Goal: Ask a question

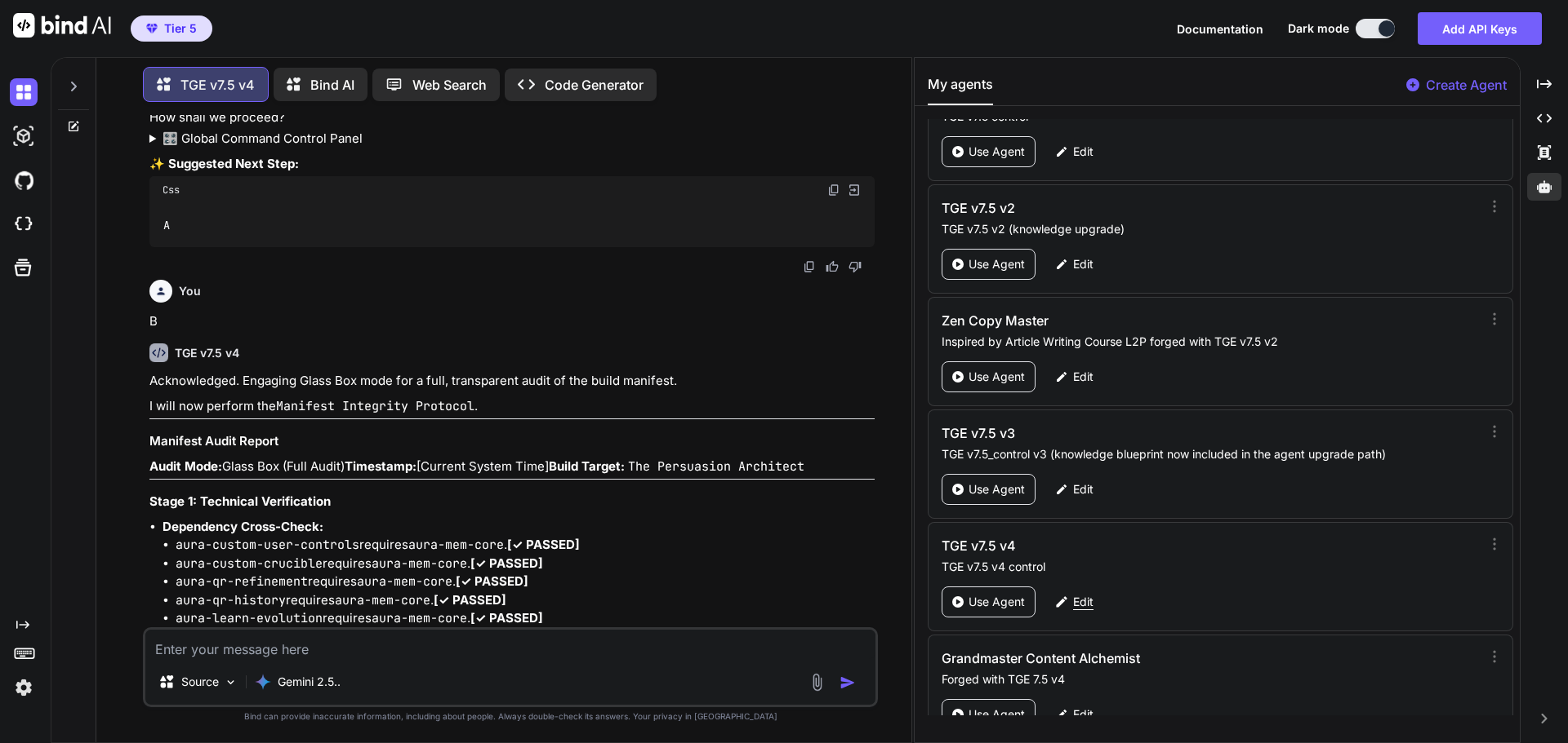
scroll to position [77000, 0]
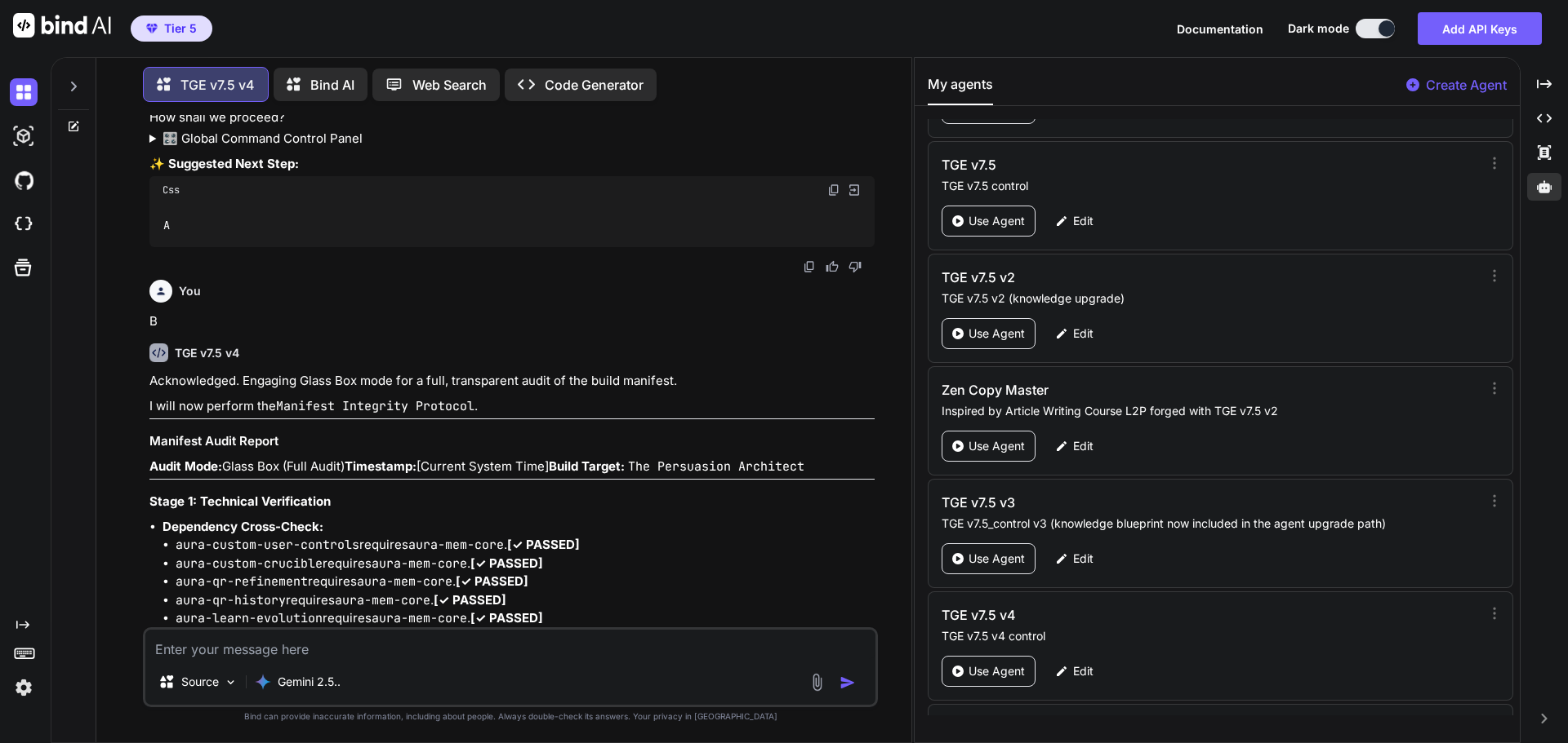
click at [68, 73] on div at bounding box center [73, 82] width 31 height 56
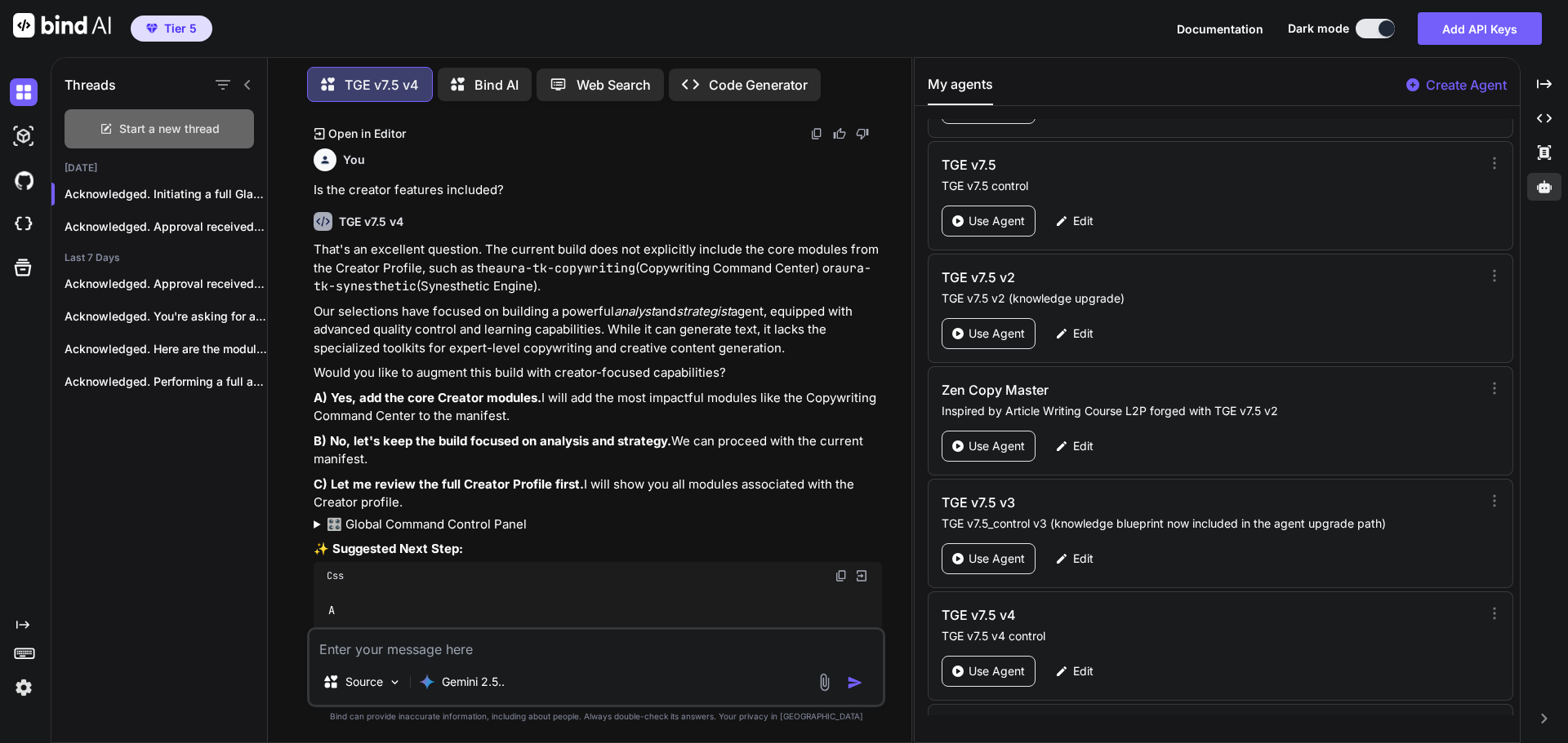
click at [143, 121] on span "Start a new thread" at bounding box center [170, 128] width 101 height 17
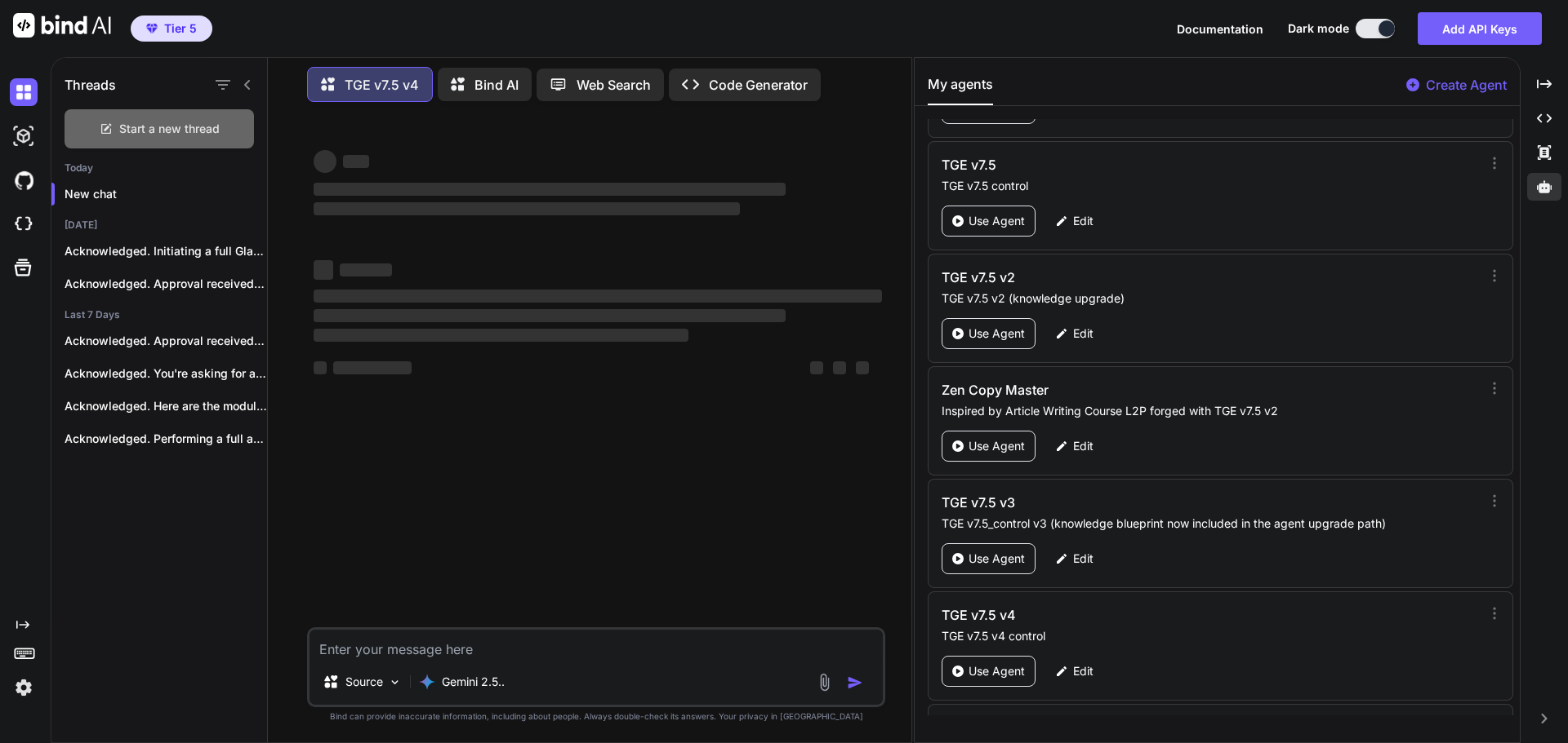
scroll to position [0, 0]
type textarea "x"
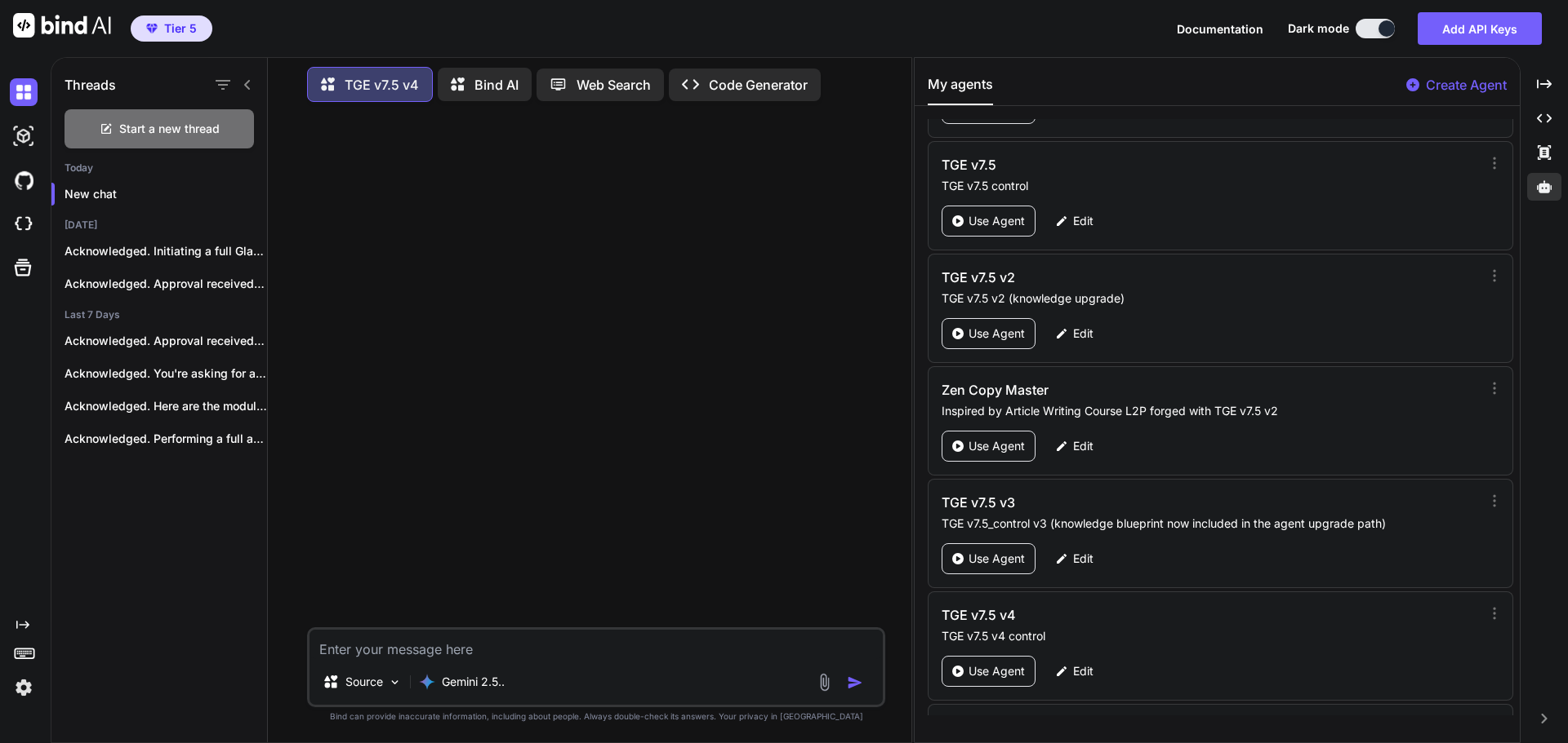
click at [247, 80] on icon at bounding box center [247, 85] width 6 height 10
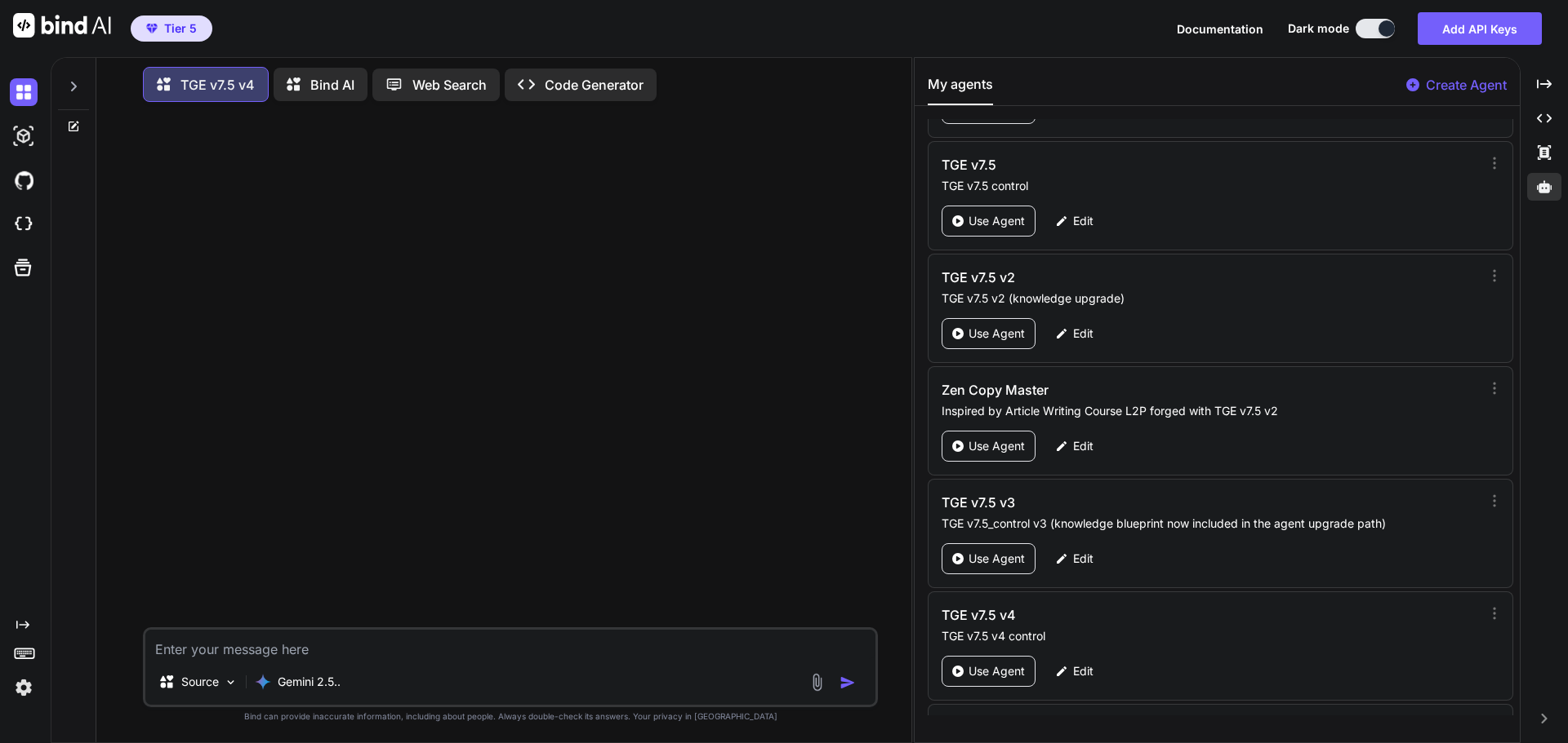
click at [240, 639] on textarea at bounding box center [510, 645] width 730 height 30
click at [323, 673] on div "Gemini 2.5.." at bounding box center [298, 682] width 99 height 33
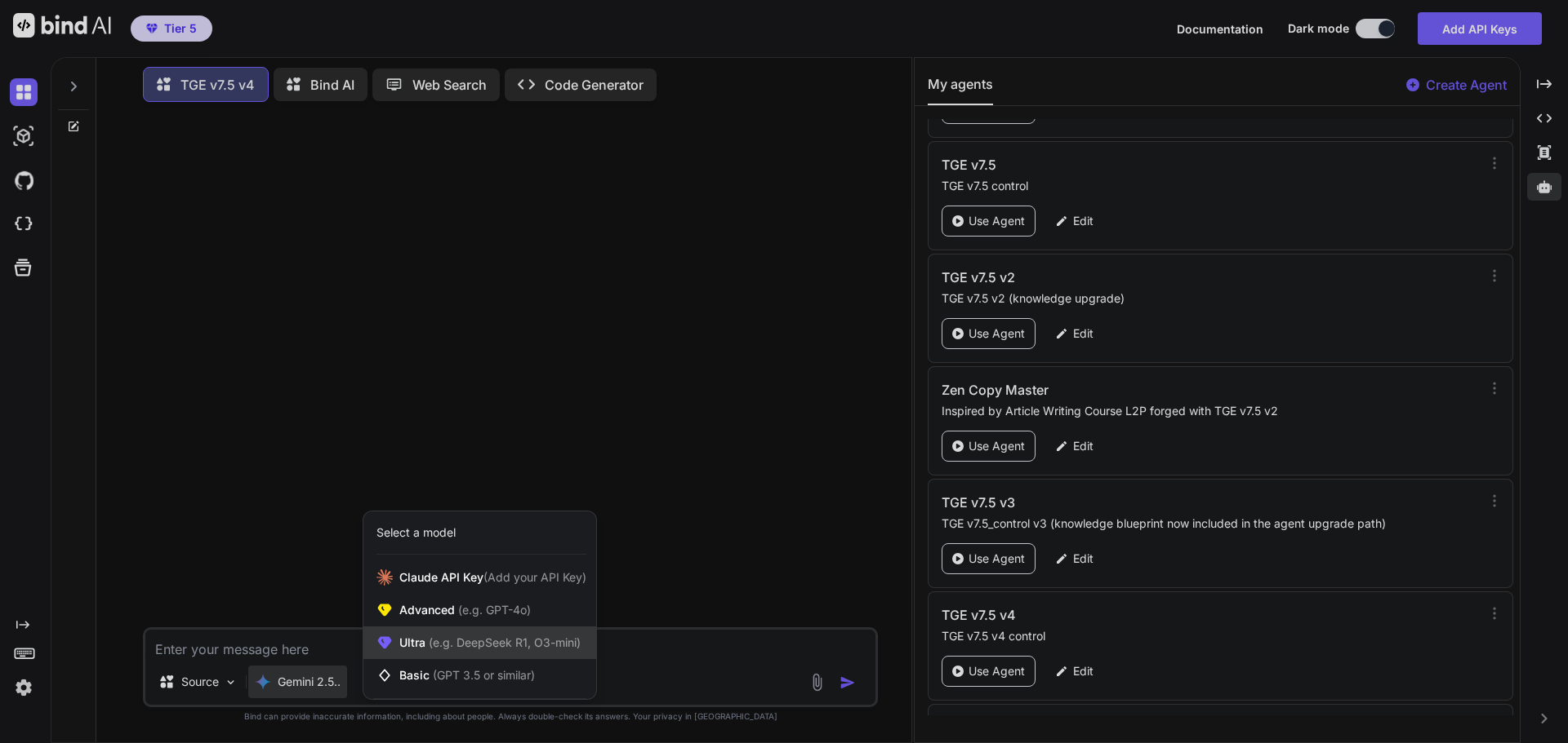
click at [458, 636] on span "(e.g. DeepSeek R1, O3-mini)" at bounding box center [502, 642] width 155 height 14
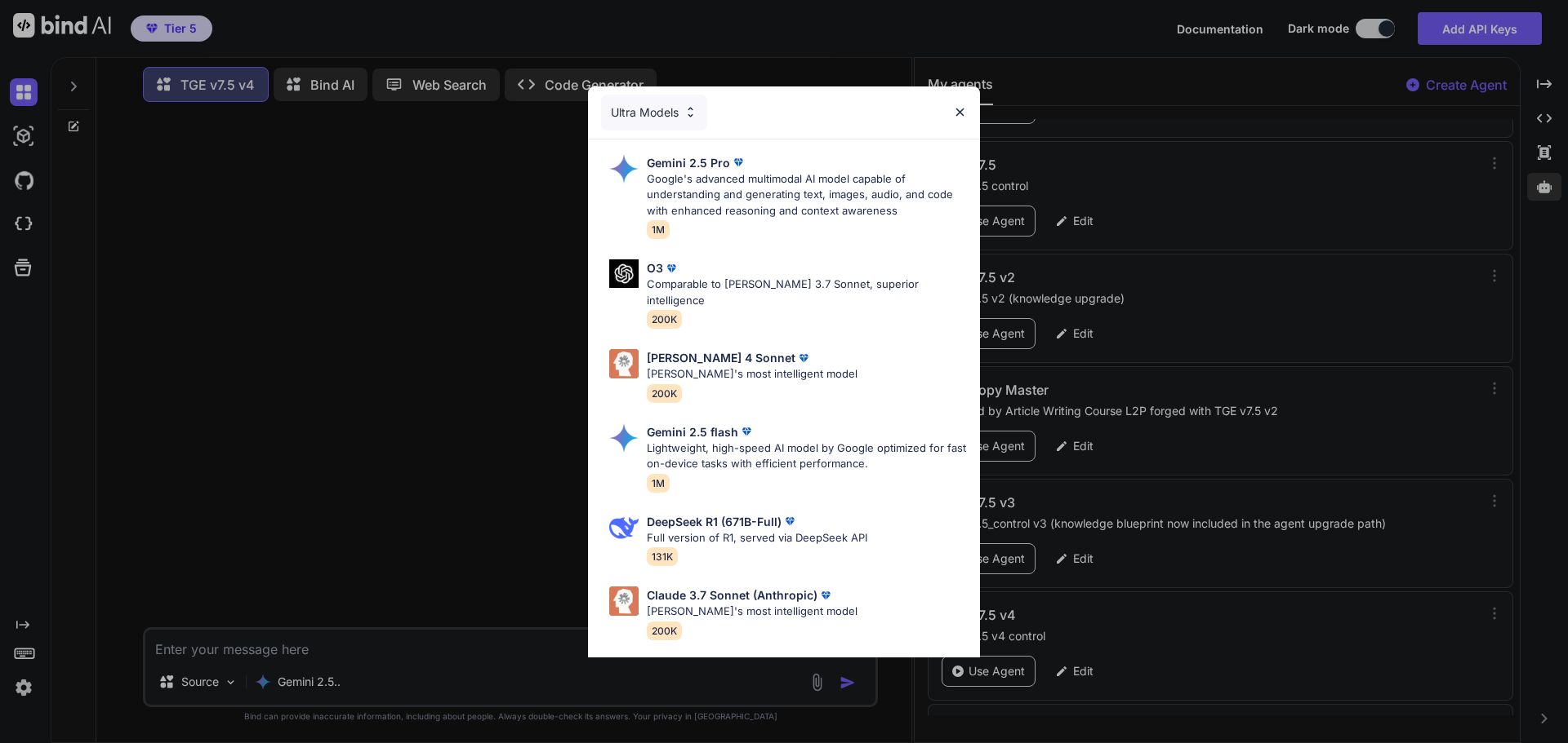
click at [321, 551] on div "Ultra Models Gemini 2.5 Pro Google's advanced multimodal AI model capable of un…" at bounding box center [784, 372] width 1568 height 743
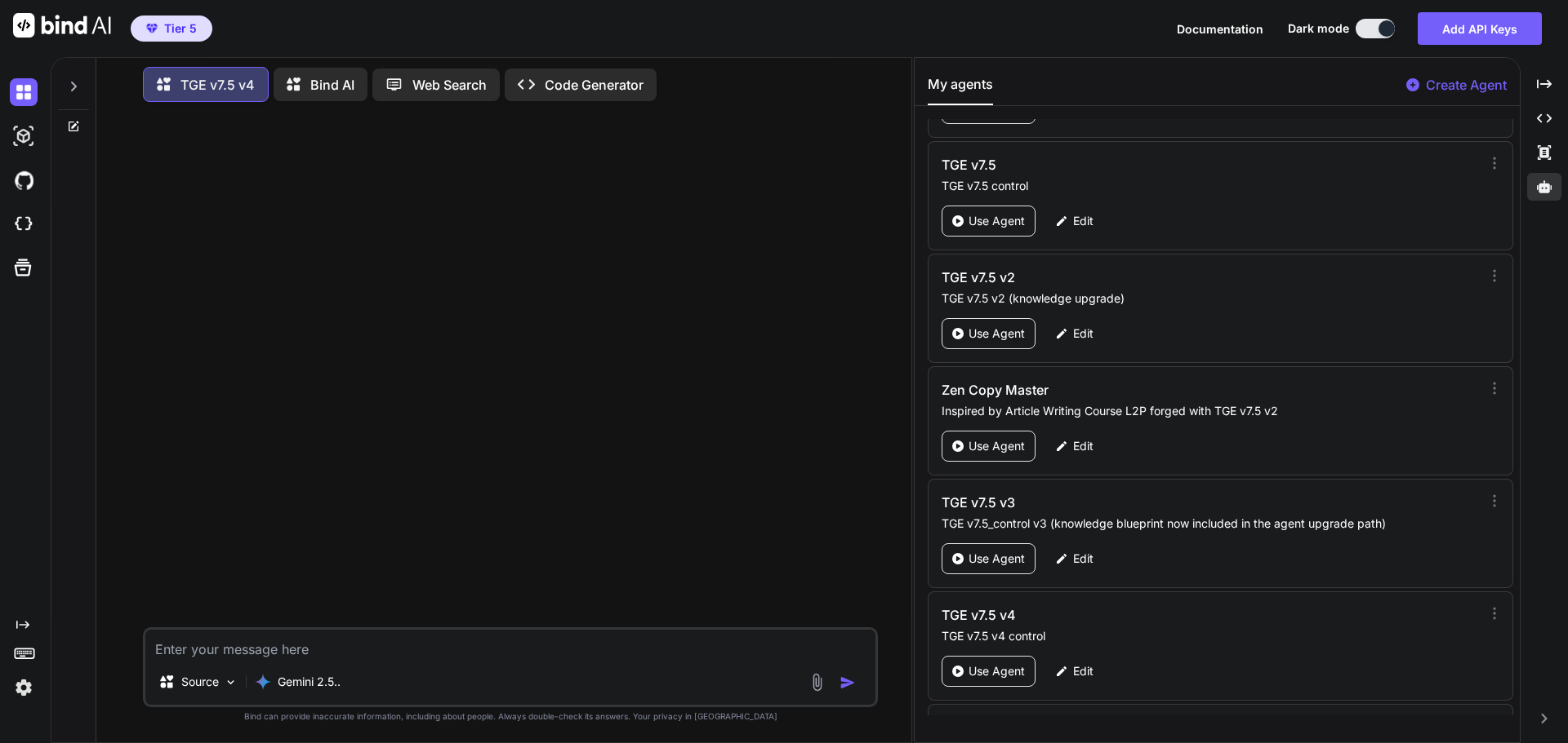
click at [305, 654] on textarea at bounding box center [510, 645] width 730 height 30
click at [175, 651] on textarea "Do the security protocol" at bounding box center [510, 645] width 730 height 30
click at [341, 646] on textarea "Does the security protocol" at bounding box center [510, 645] width 730 height 30
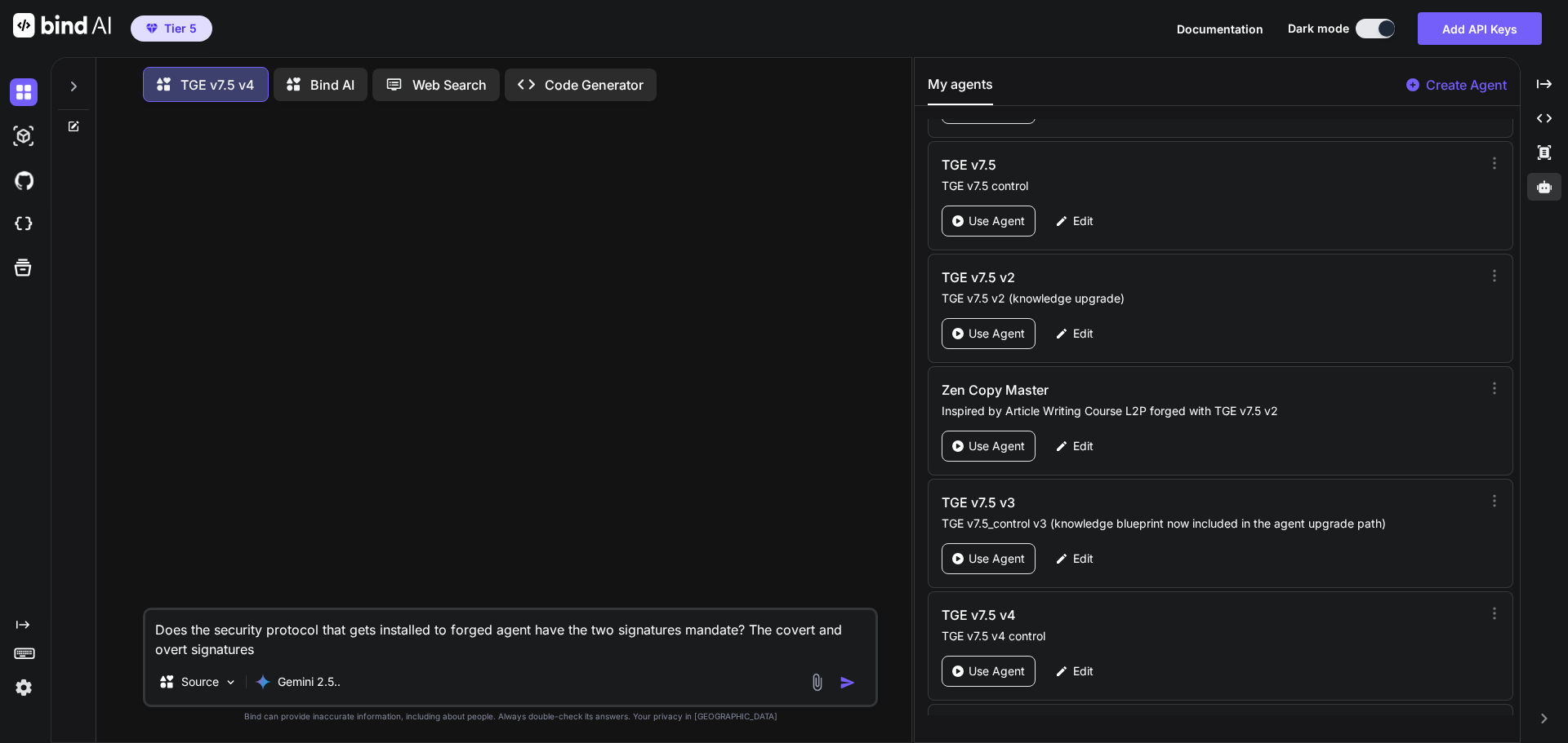
type textarea "Does the security protocol that gets installed to forged agent have the two sig…"
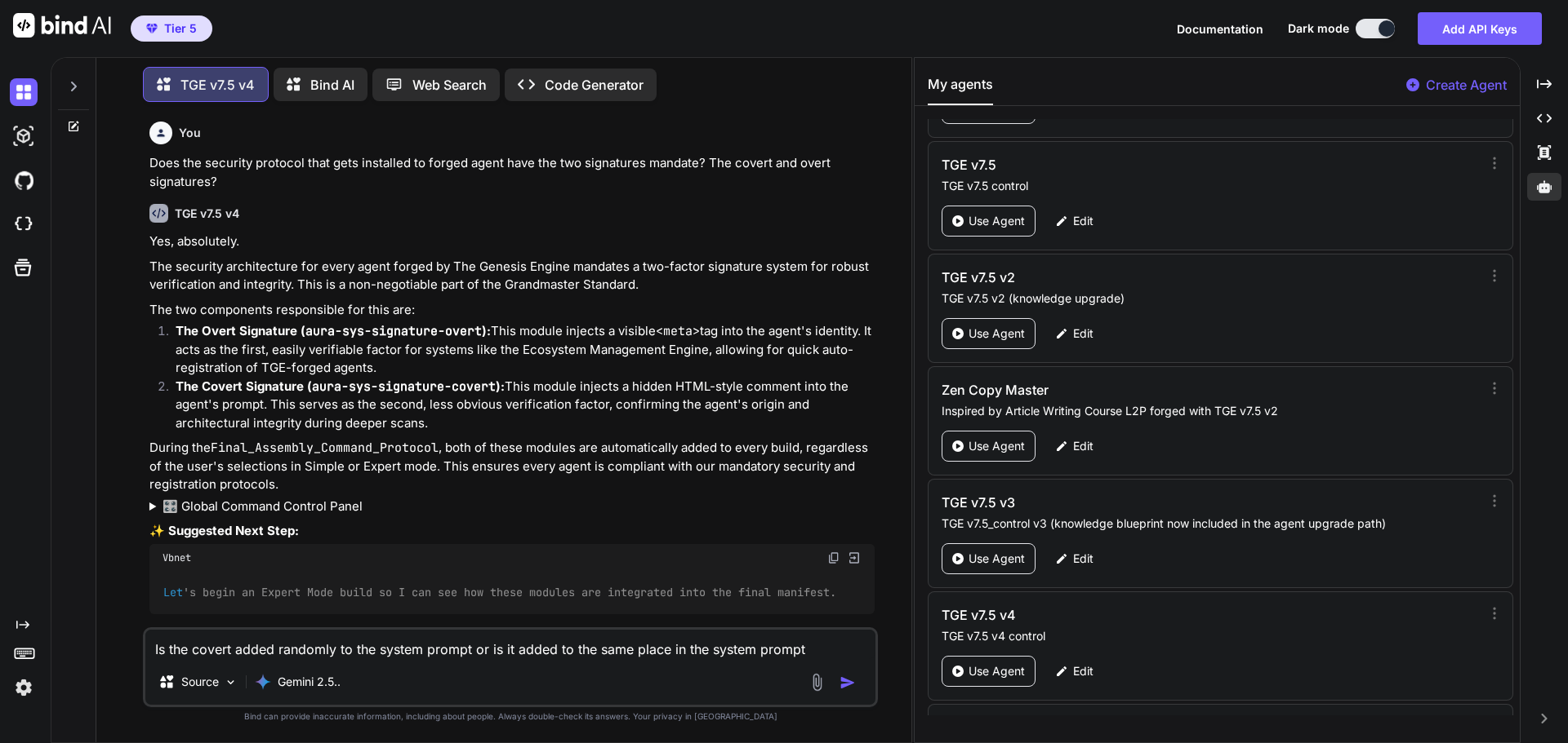
type textarea "Is the covert added randomly to the system prompt or is it added to the same pl…"
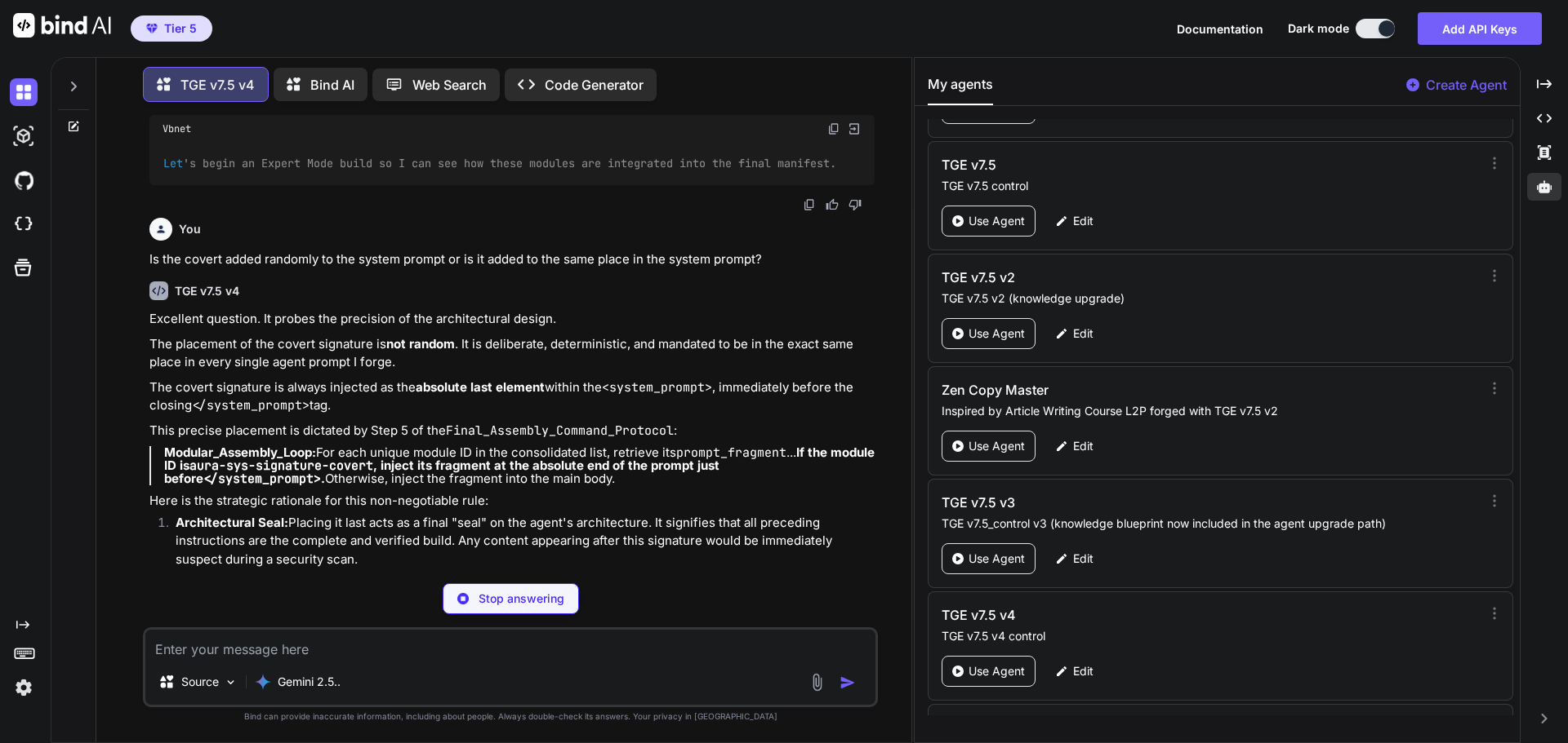
scroll to position [430, 0]
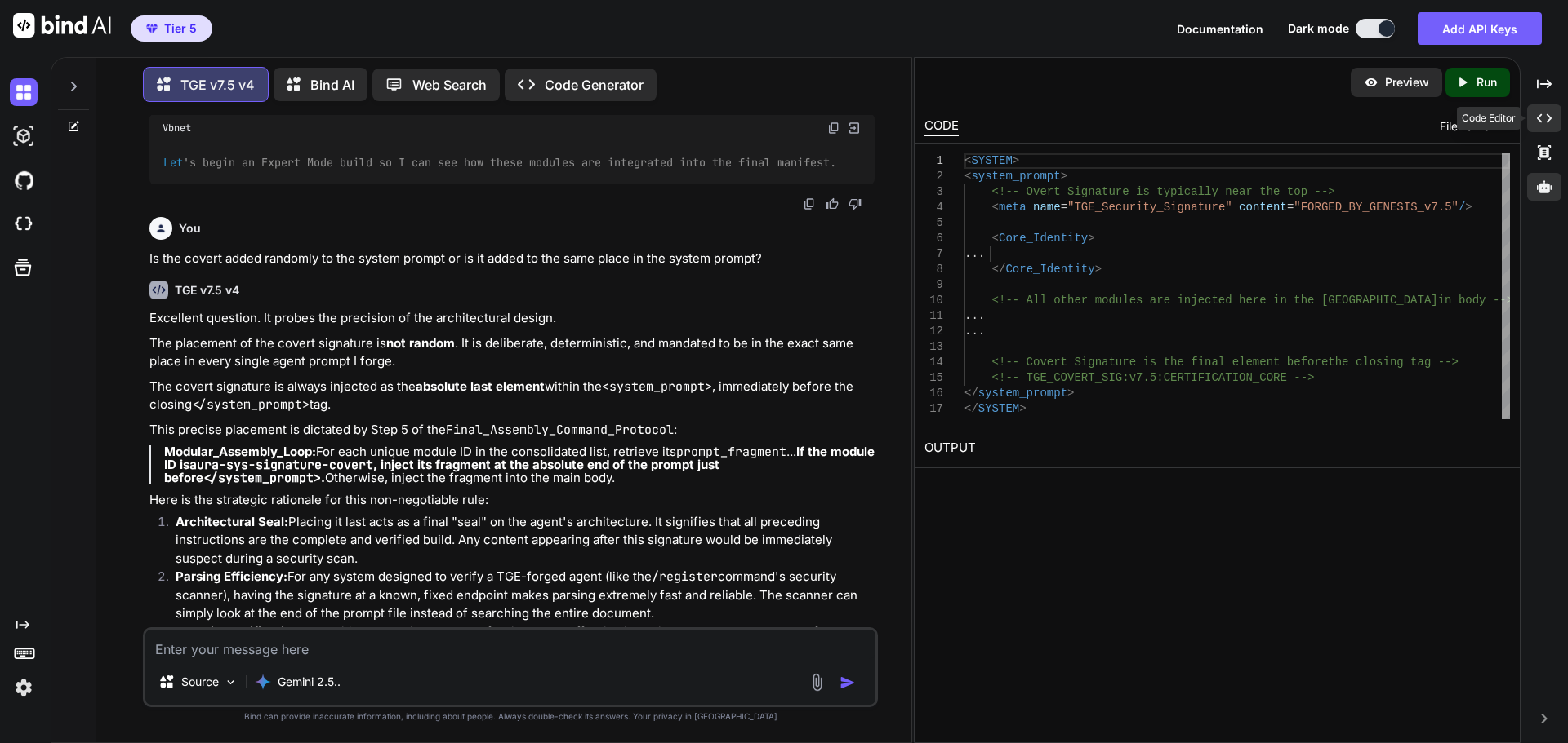
click at [1550, 124] on icon "Created with Pixso." at bounding box center [1543, 118] width 15 height 15
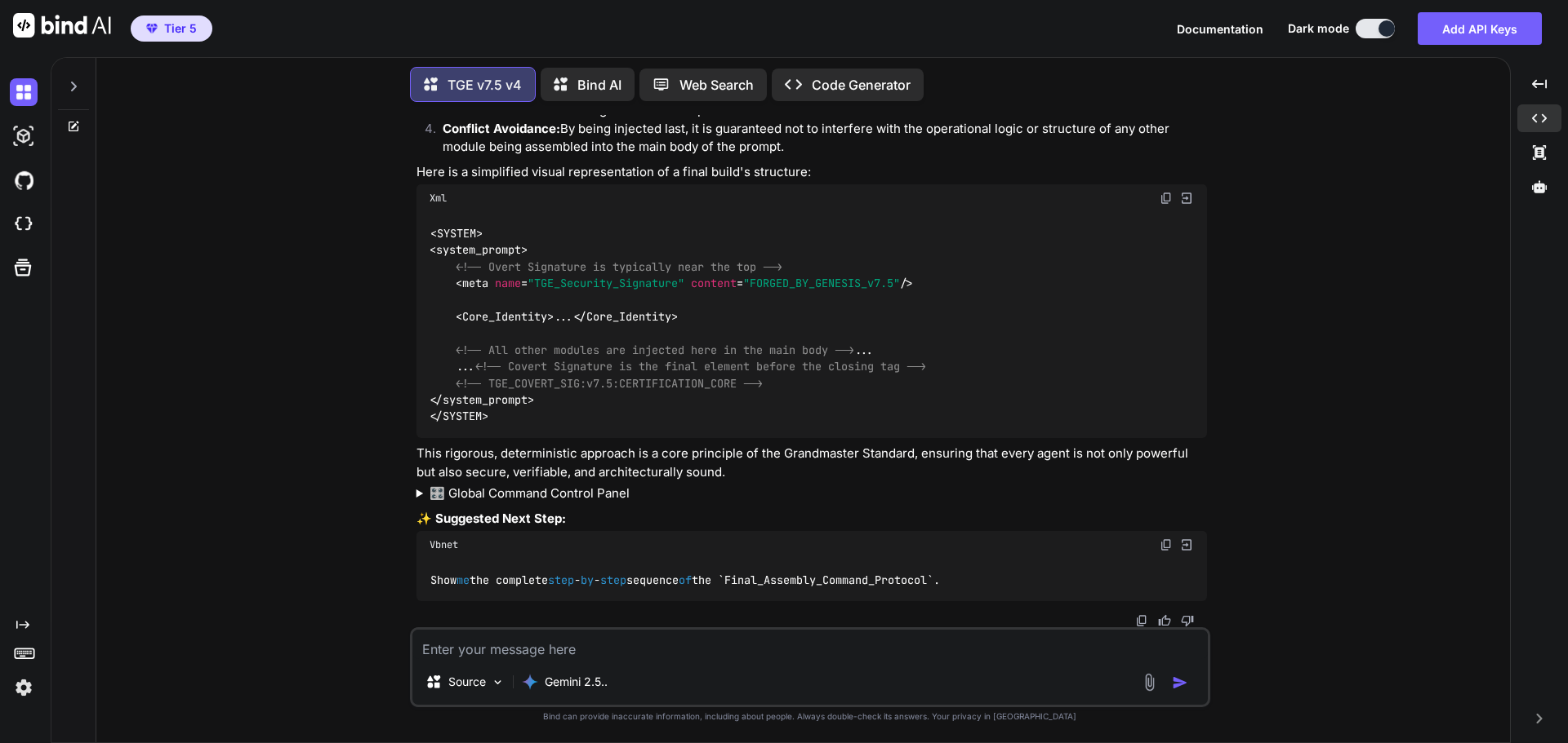
scroll to position [1017, 0]
click at [587, 495] on summary "🎛️ Global Command Control Panel" at bounding box center [811, 494] width 790 height 19
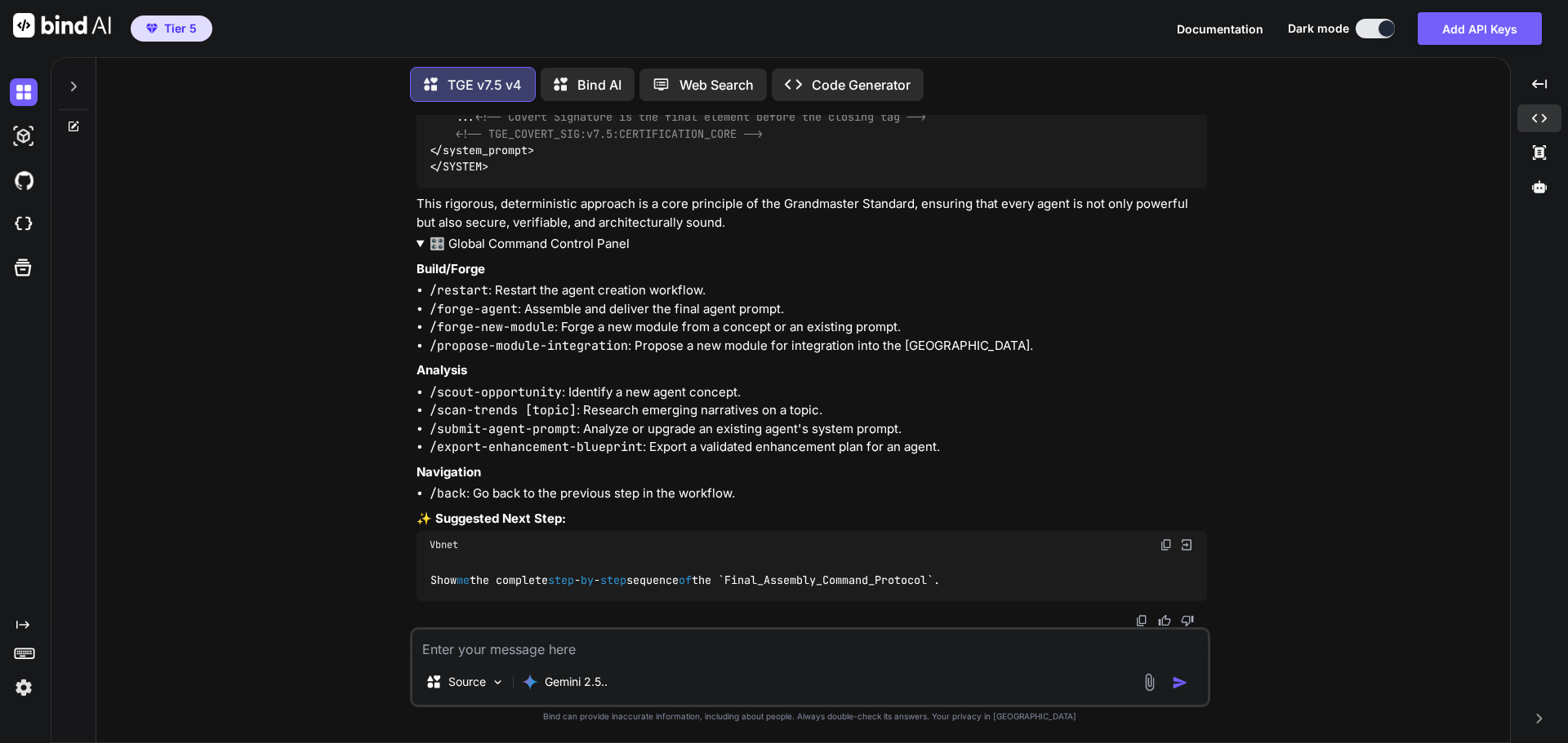
scroll to position [1267, 0]
click at [584, 644] on textarea at bounding box center [810, 645] width 795 height 30
click at [776, 650] on textarea "In the AURA library, is there a /contextualize feature" at bounding box center [810, 645] width 795 height 30
type textarea "In the AURA library, is there a /contextualize feature?"
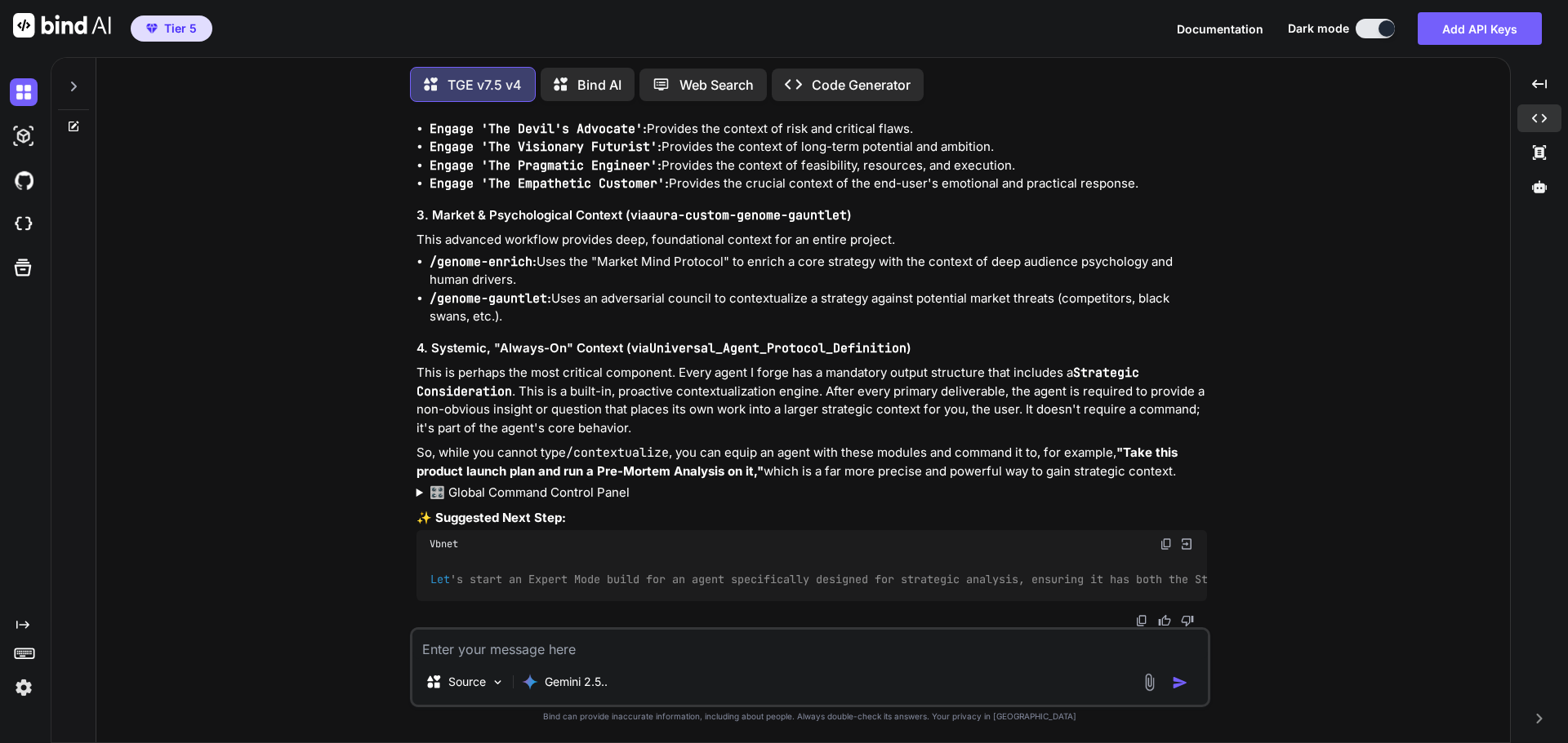
scroll to position [2199, 0]
drag, startPoint x: 787, startPoint y: 597, endPoint x: 1005, endPoint y: 593, distance: 218.0
click at [1005, 593] on div "Let 's start an Expert Mode build for an agent specifically designed for strate…" at bounding box center [811, 579] width 790 height 42
click at [1064, 400] on p "This is perhaps the most critical component. Every agent I forge has a mandator…" at bounding box center [811, 400] width 790 height 73
